Goal: Find specific page/section: Find specific page/section

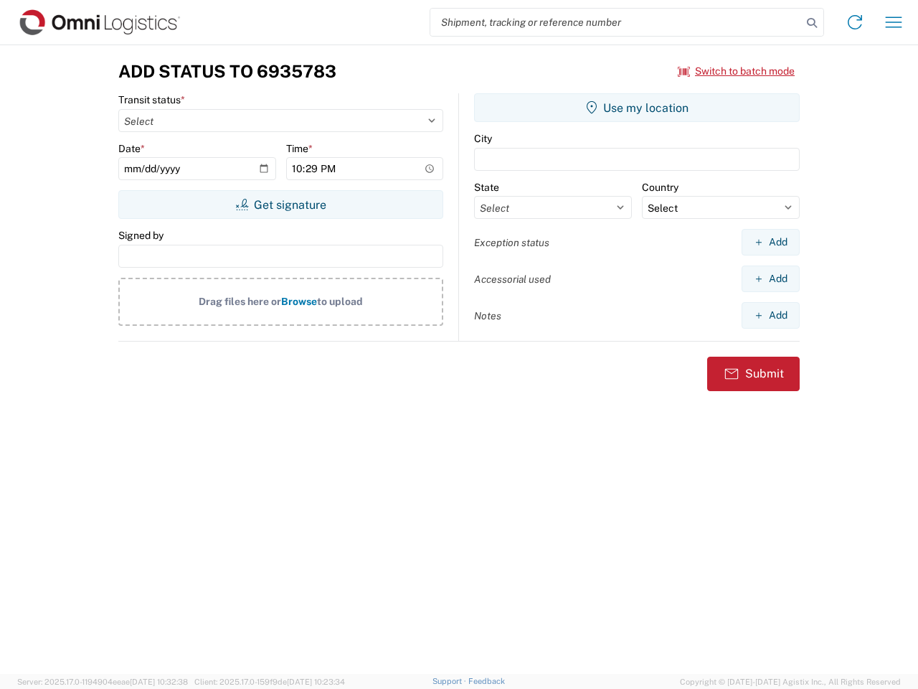
click at [616, 22] on input "search" at bounding box center [616, 22] width 372 height 27
click at [812, 23] on icon at bounding box center [812, 23] width 20 height 20
click at [855, 22] on icon at bounding box center [855, 22] width 23 height 23
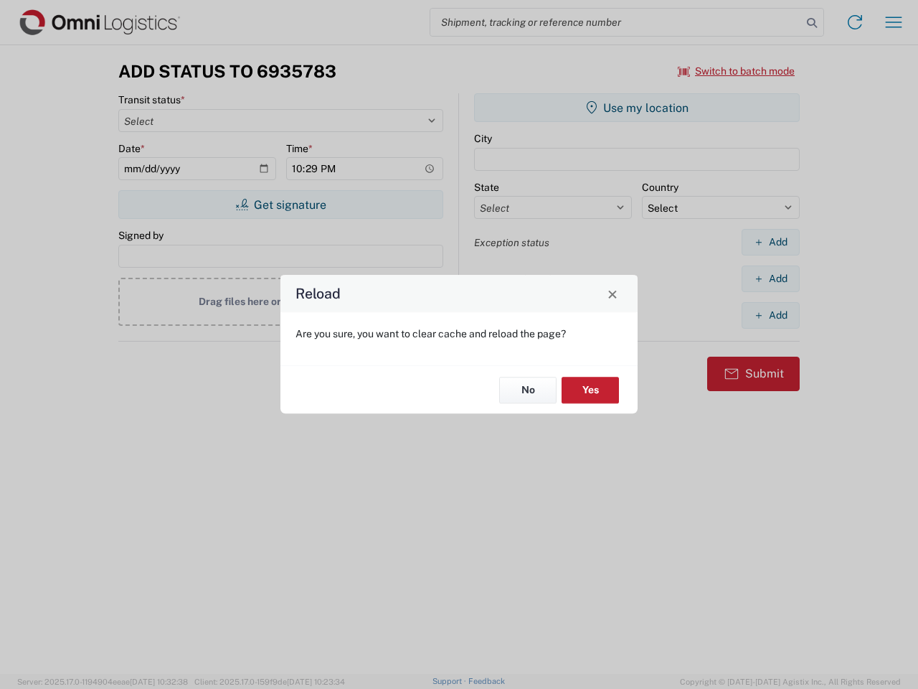
click at [894, 22] on div "Reload Are you sure, you want to clear cache and reload the page? No Yes" at bounding box center [459, 344] width 918 height 689
click at [737, 71] on div "Reload Are you sure, you want to clear cache and reload the page? No Yes" at bounding box center [459, 344] width 918 height 689
click at [281, 204] on div "Reload Are you sure, you want to clear cache and reload the page? No Yes" at bounding box center [459, 344] width 918 height 689
click at [637, 108] on div "Reload Are you sure, you want to clear cache and reload the page? No Yes" at bounding box center [459, 344] width 918 height 689
click at [771, 242] on div "Reload Are you sure, you want to clear cache and reload the page? No Yes" at bounding box center [459, 344] width 918 height 689
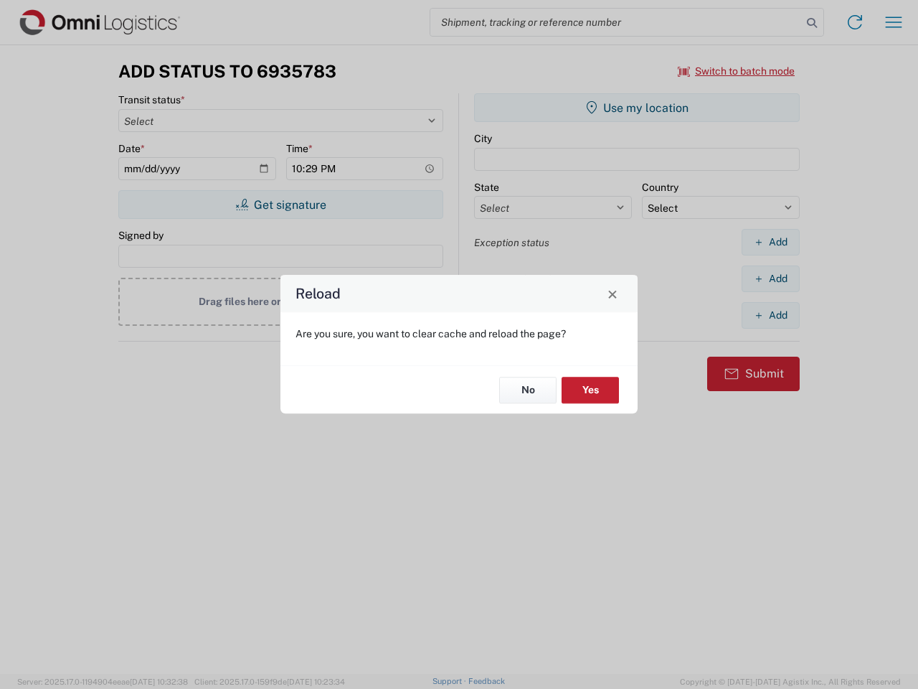
click at [771, 278] on div "Reload Are you sure, you want to clear cache and reload the page? No Yes" at bounding box center [459, 344] width 918 height 689
click at [771, 315] on div "Reload Are you sure, you want to clear cache and reload the page? No Yes" at bounding box center [459, 344] width 918 height 689
